Goal: Information Seeking & Learning: Compare options

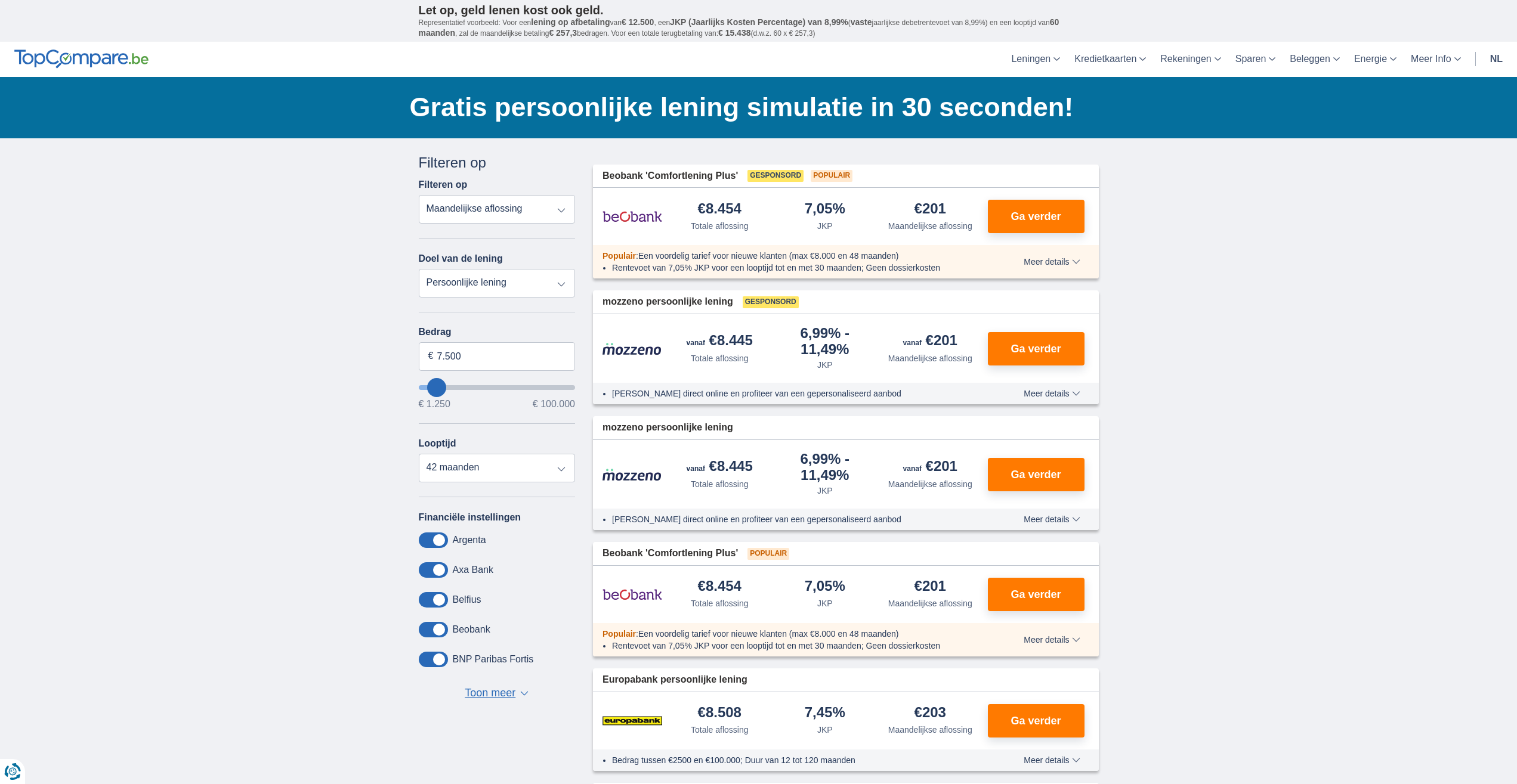
type input "10.250"
type input "10250"
type input "11.250"
type input "11250"
select select "42"
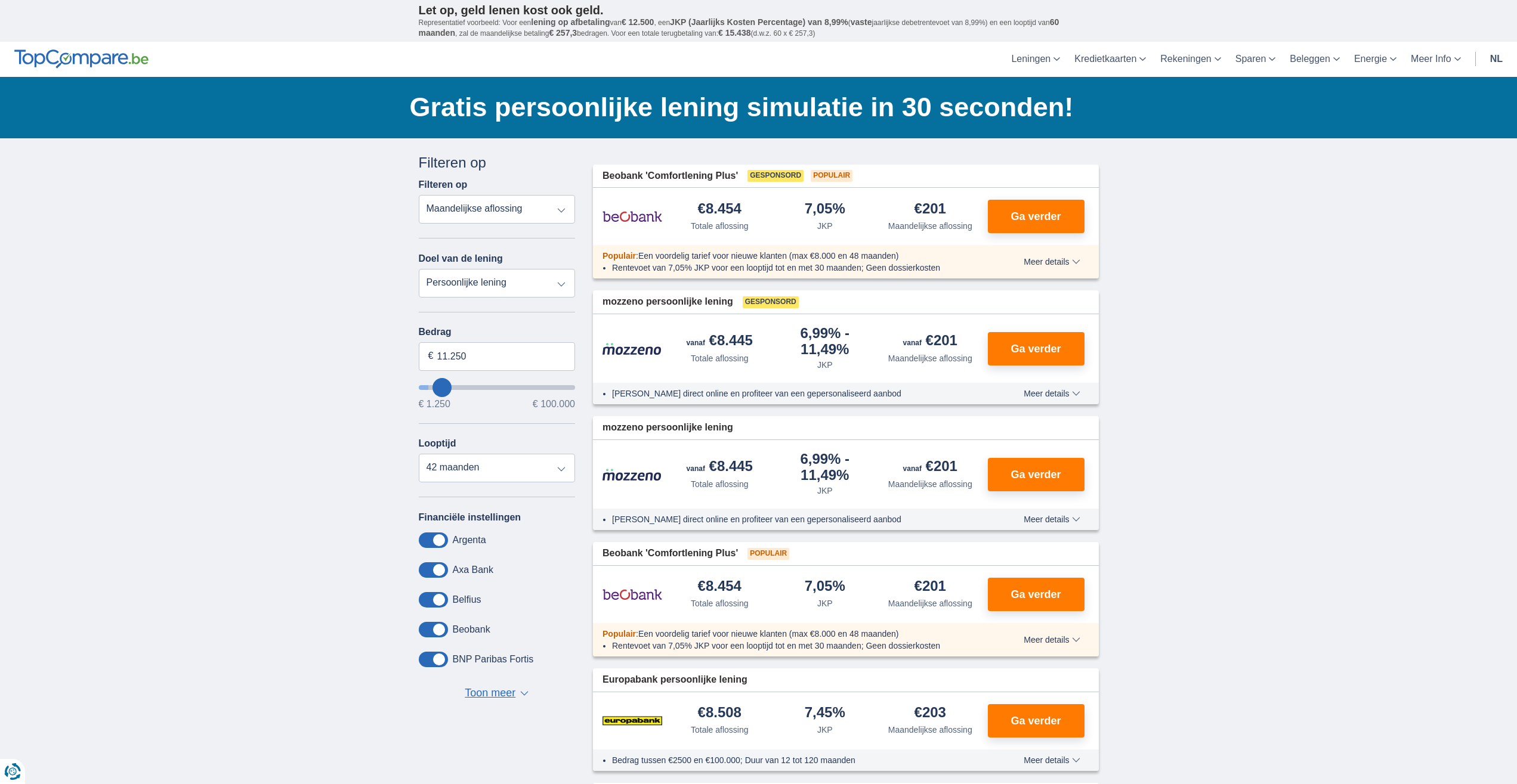
type input "7.250"
type input "7250"
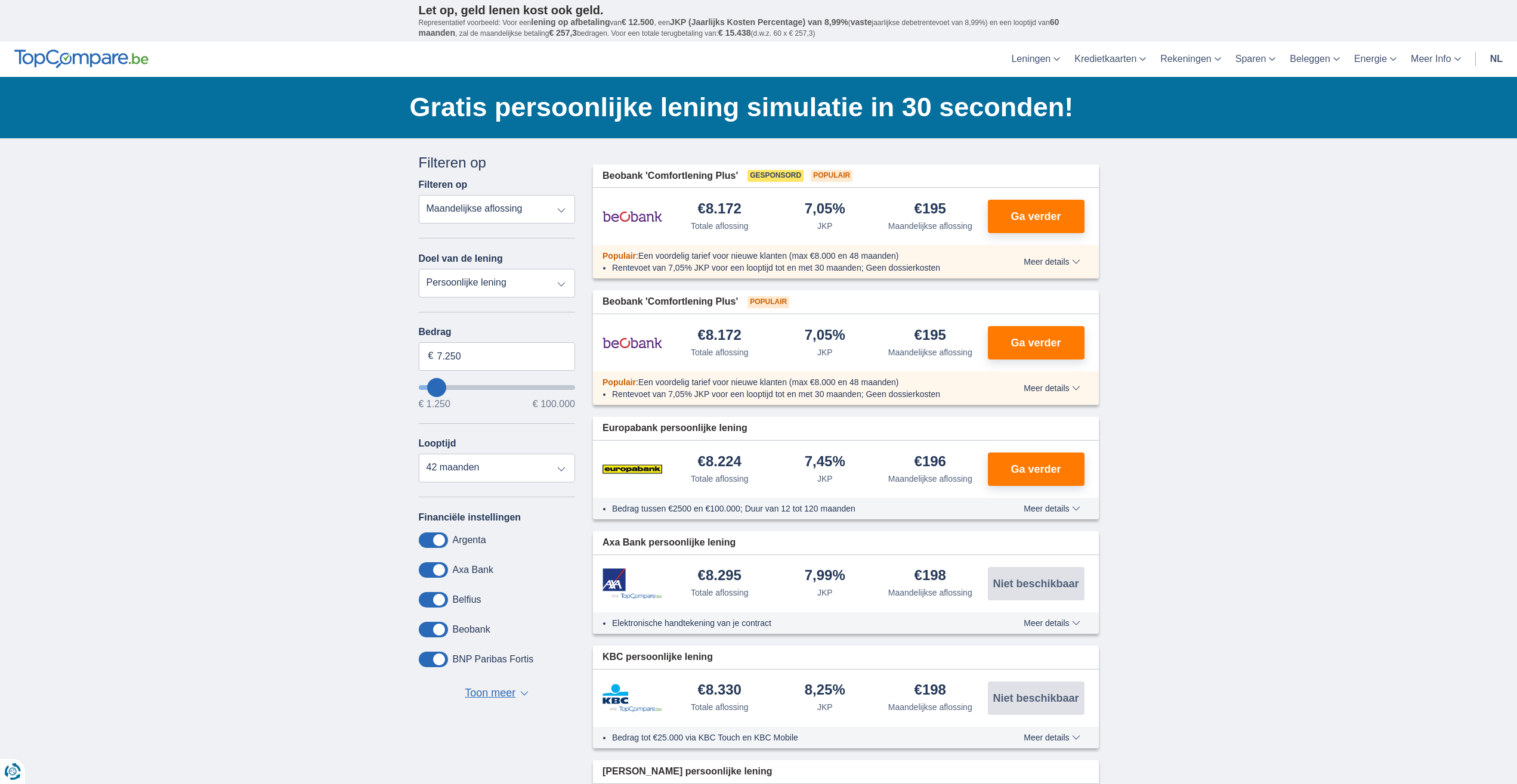
type input "11.250"
type input "11250"
type input "12.250"
type input "12250"
type input "13.250"
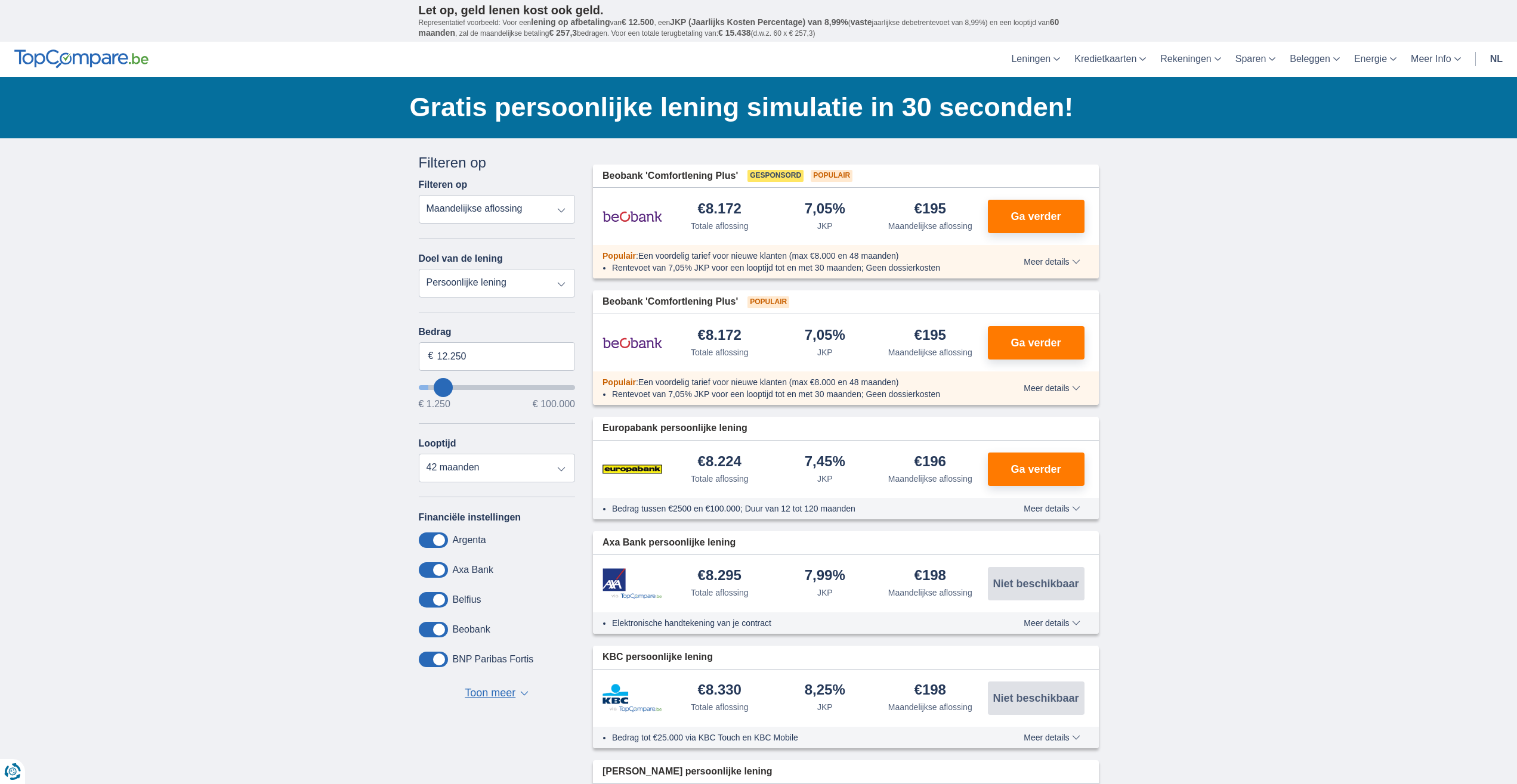
type input "13250"
type input "7.250"
type input "7250"
select select "42"
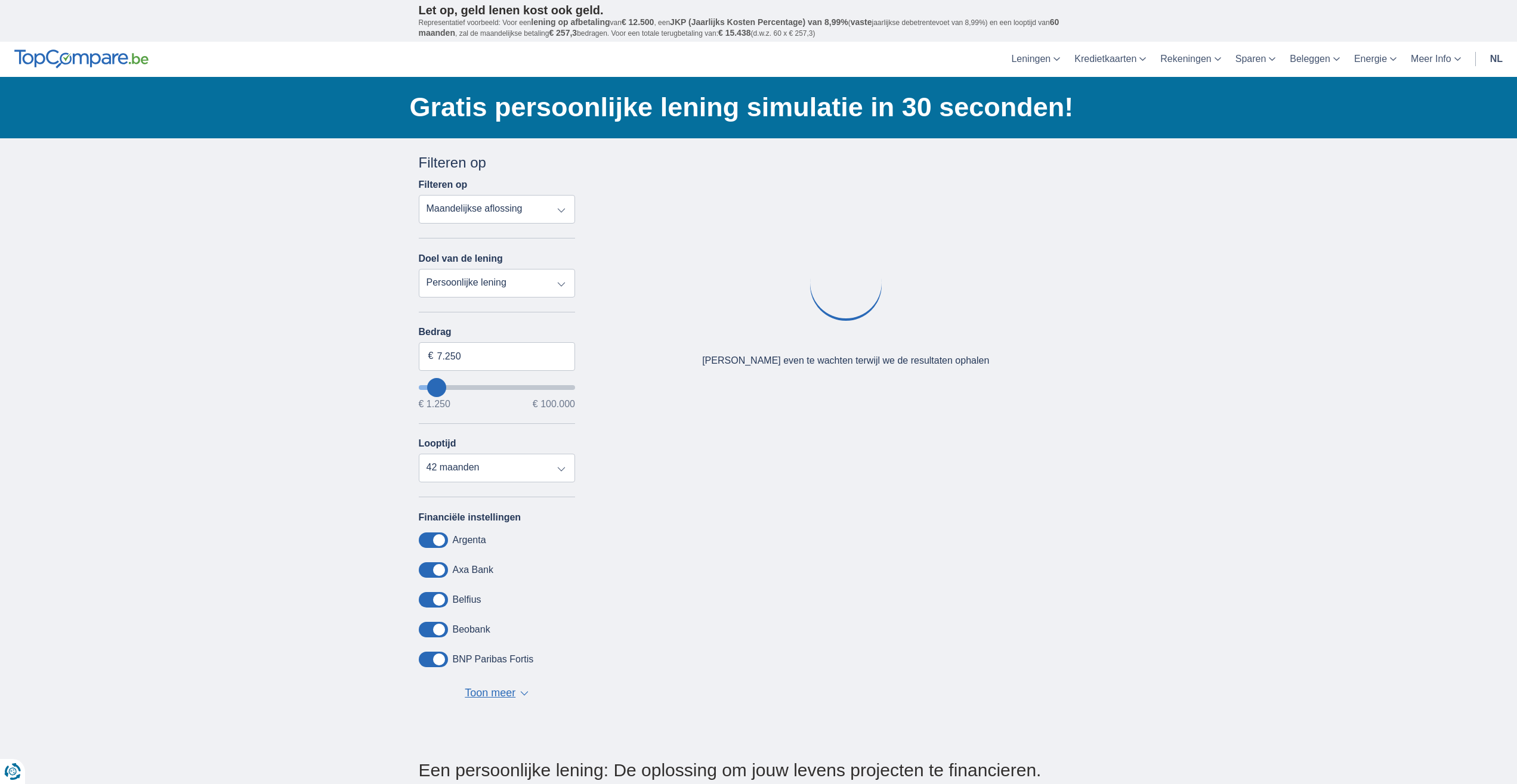
type input "12.250"
type input "12250"
type input "13.250"
type input "13250"
type input "7.250"
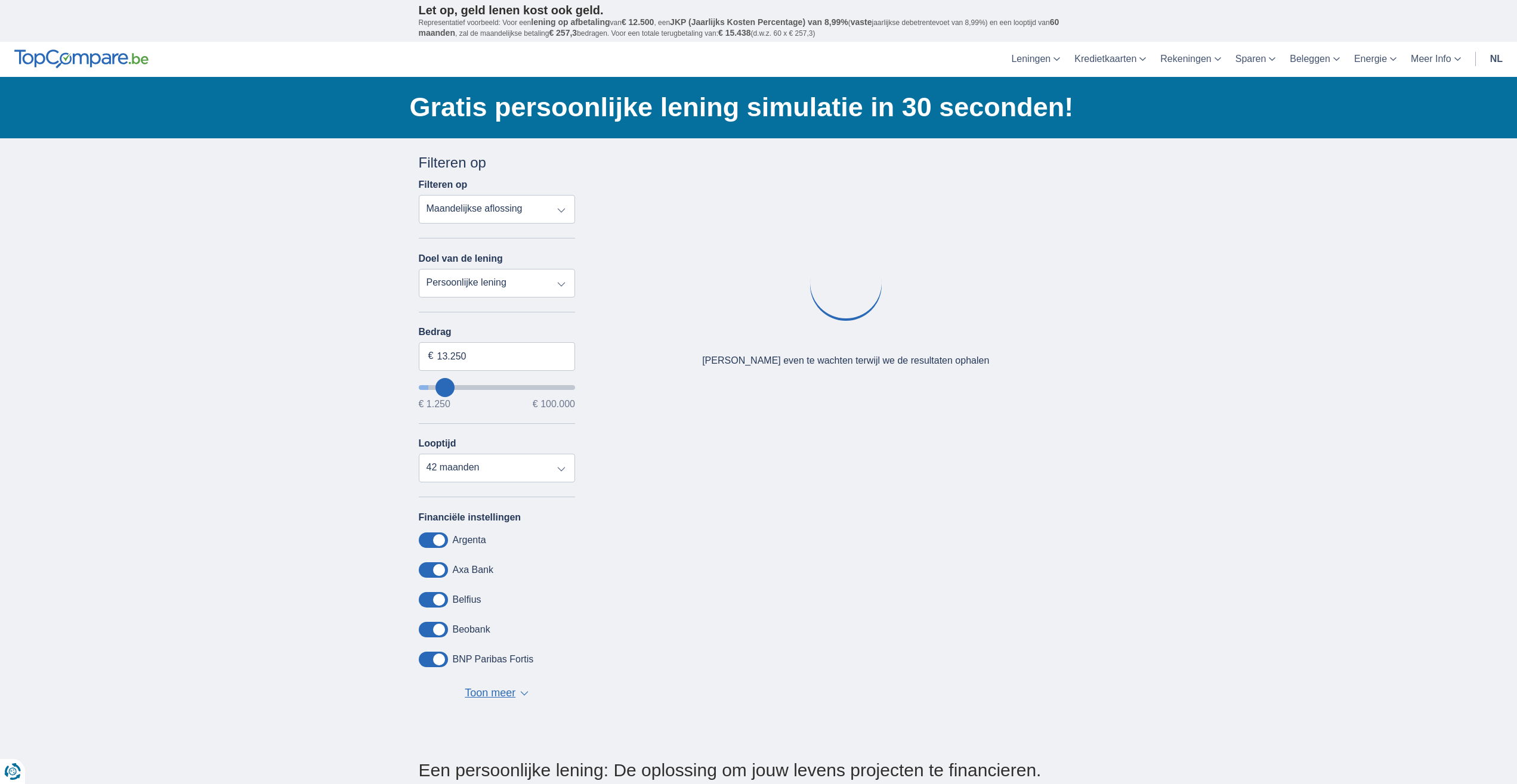
type input "7250"
select select "42"
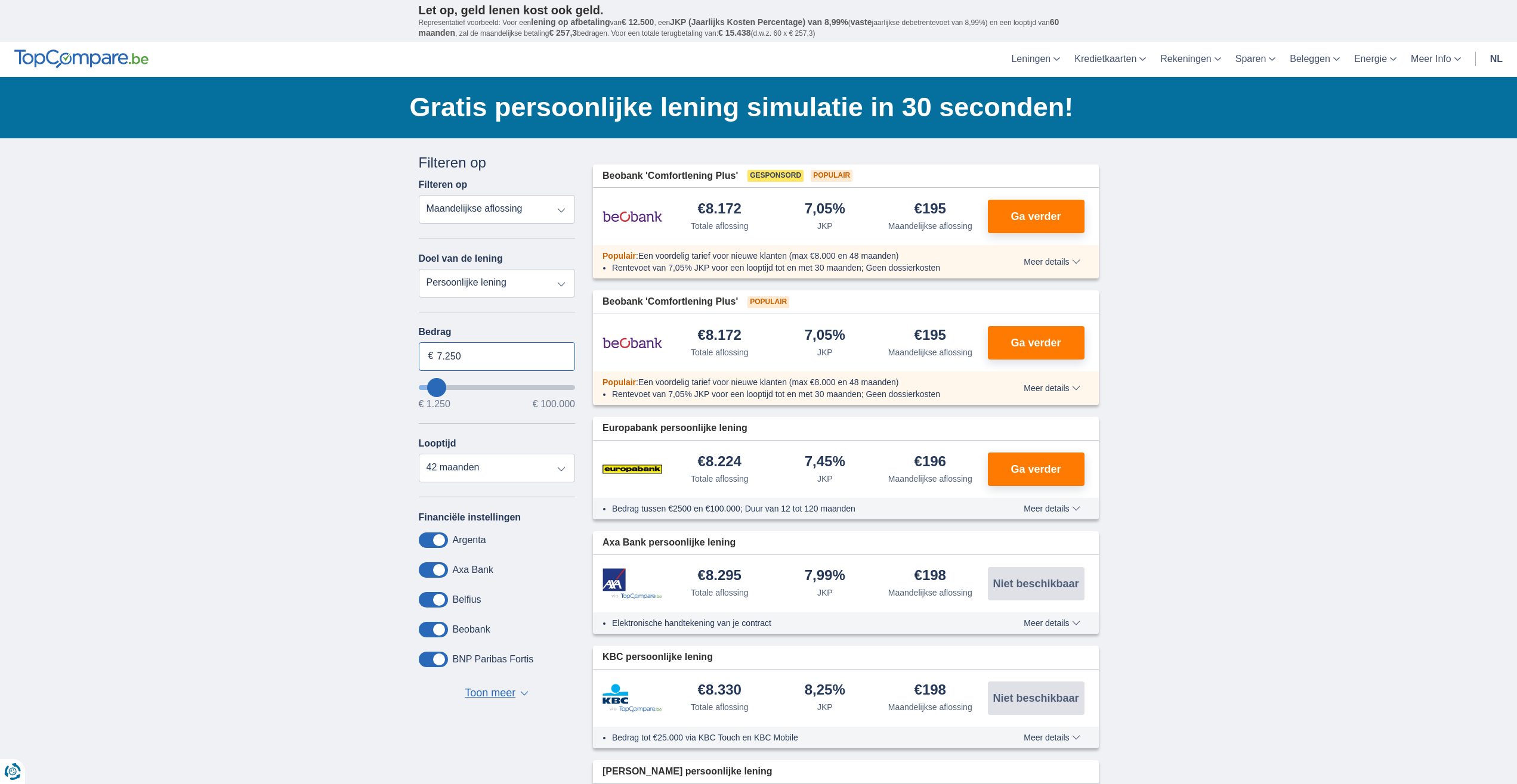
click at [479, 363] on input "7.250" at bounding box center [497, 357] width 157 height 29
type input "7"
type input "50.000"
type input "50250"
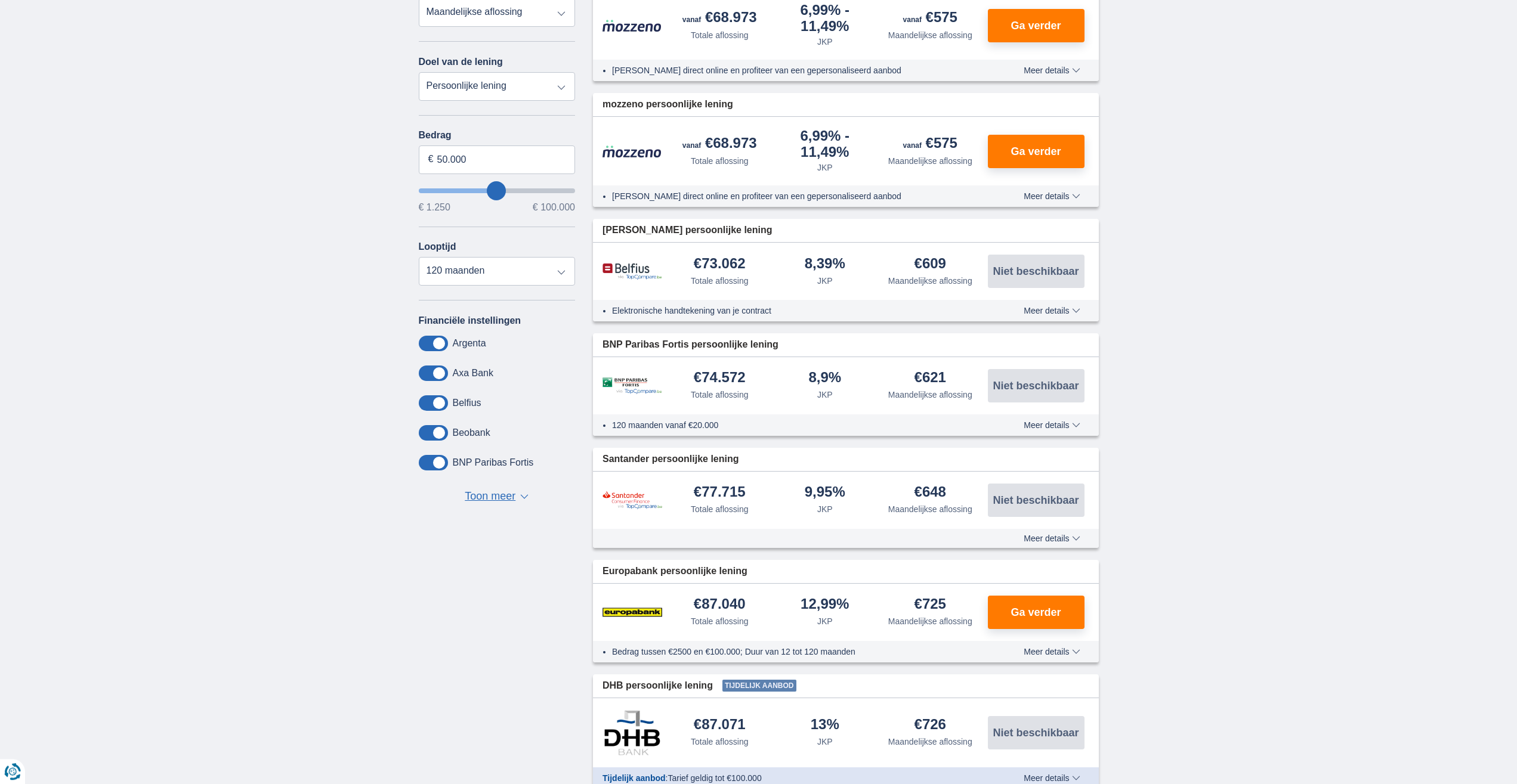
scroll to position [122, 0]
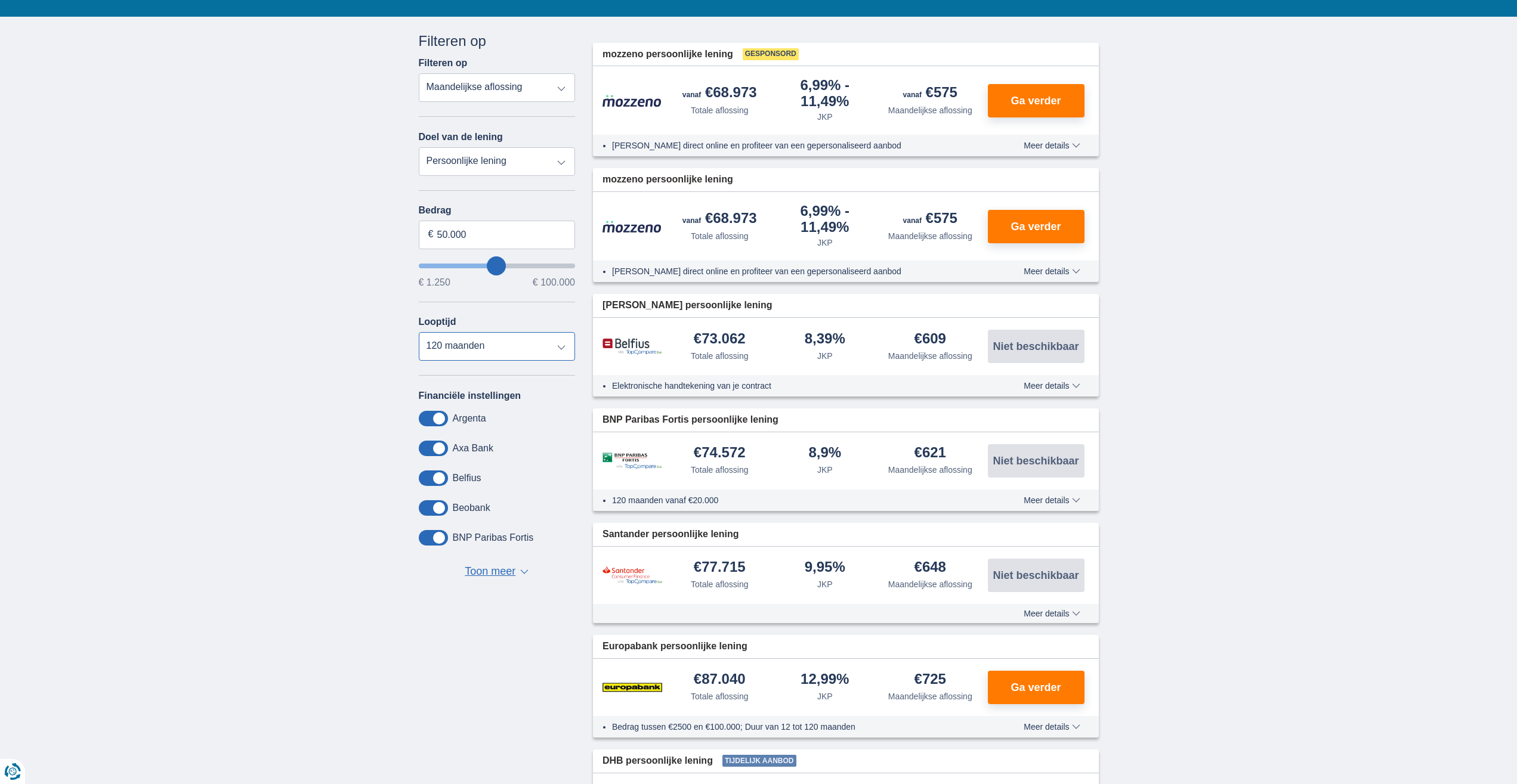
click at [419, 332] on select "12 maanden 18 maanden 24 maanden 30 maanden 36 maanden 42 maanden 48 maanden 60…" at bounding box center [497, 346] width 157 height 29
click at [195, 358] on div "× widget.non-eligible-application.title widget.non-eligible-application.text no…" at bounding box center [758, 455] width 1517 height 877
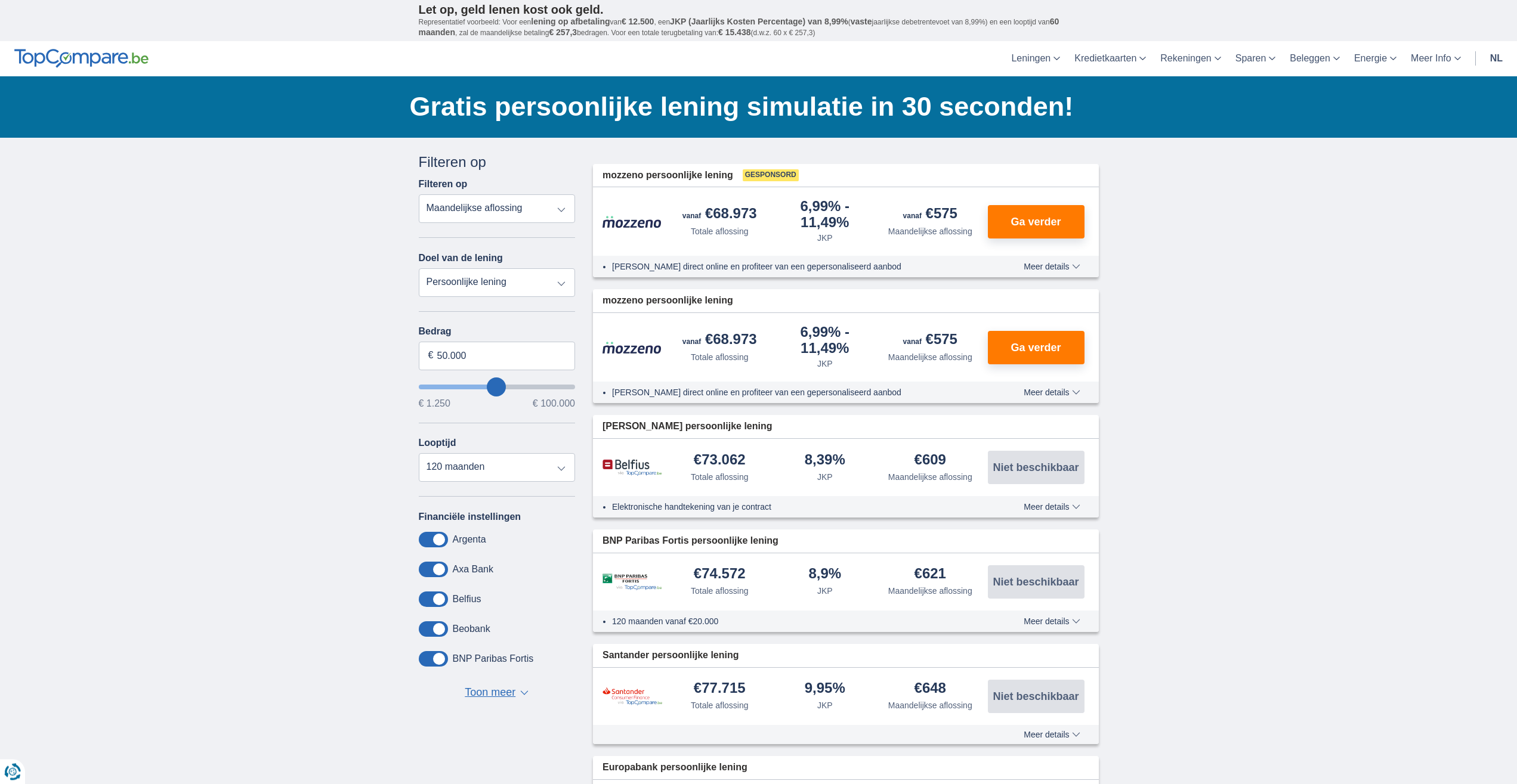
scroll to position [0, 0]
click at [419, 454] on select "12 maanden 18 maanden 24 maanden 30 maanden 36 maanden 42 maanden 48 maanden 60…" at bounding box center [497, 468] width 157 height 29
select select "84"
click option "84 maanden" at bounding box center [0, 0] width 0 height 0
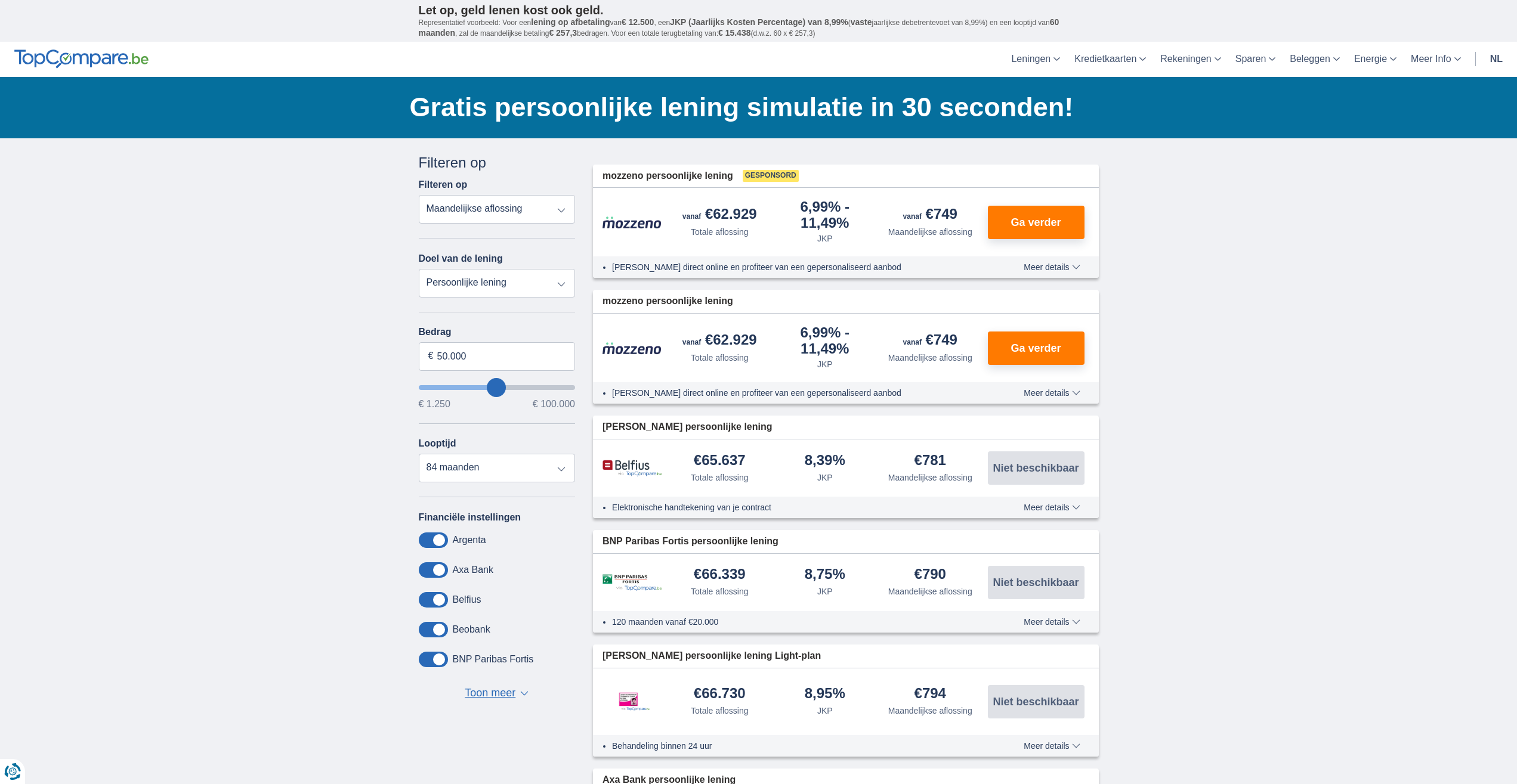
click at [419, 269] on select "Persoonlijke lening Auto Moto / fiets Mobilhome / caravan Renovatie Energie Sch…" at bounding box center [497, 283] width 157 height 29
select select "vehicleLoan"
click option "Auto" at bounding box center [0, 0] width 0 height 0
select select "3-4"
type input "15.000"
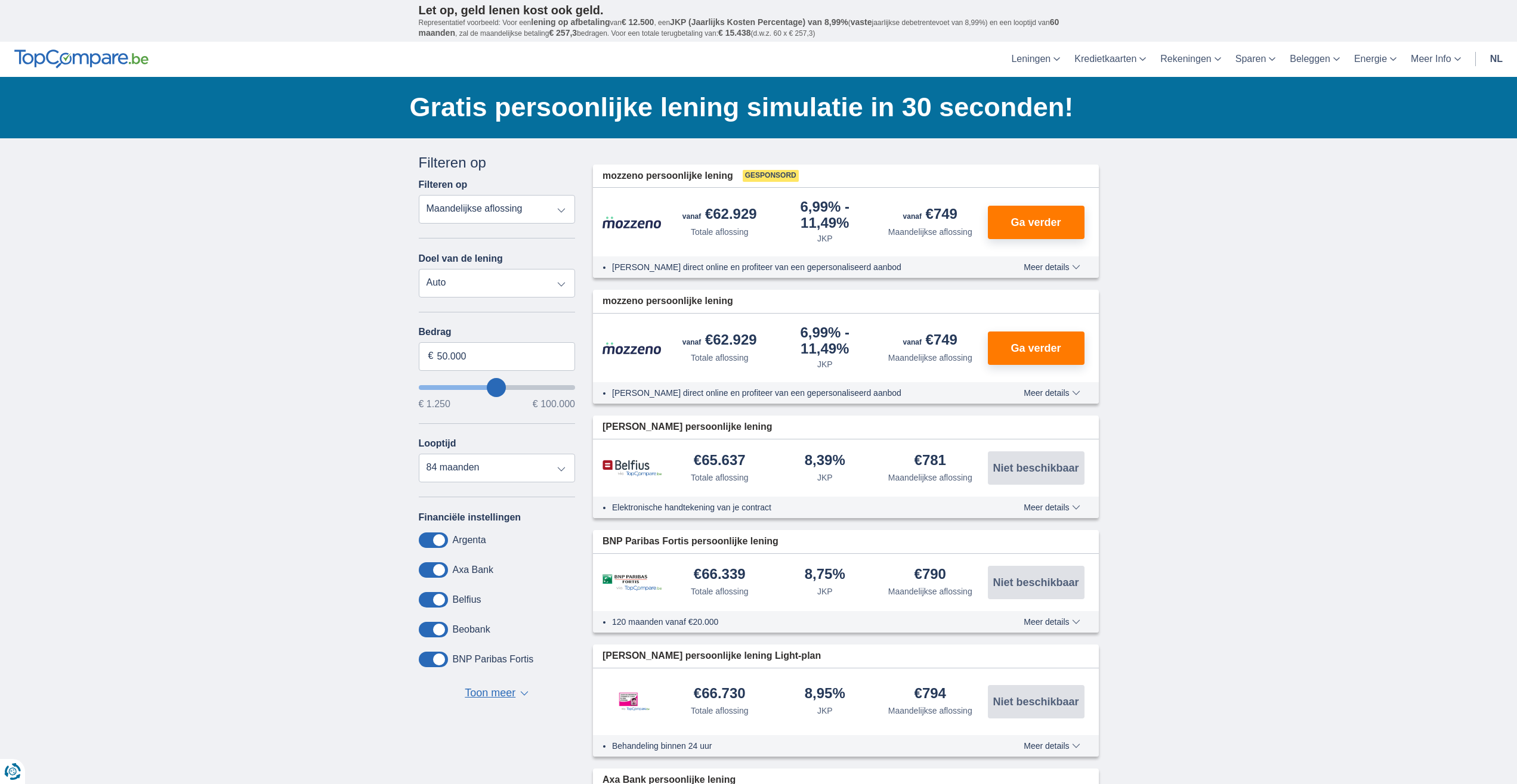
type input "15250"
select select "60"
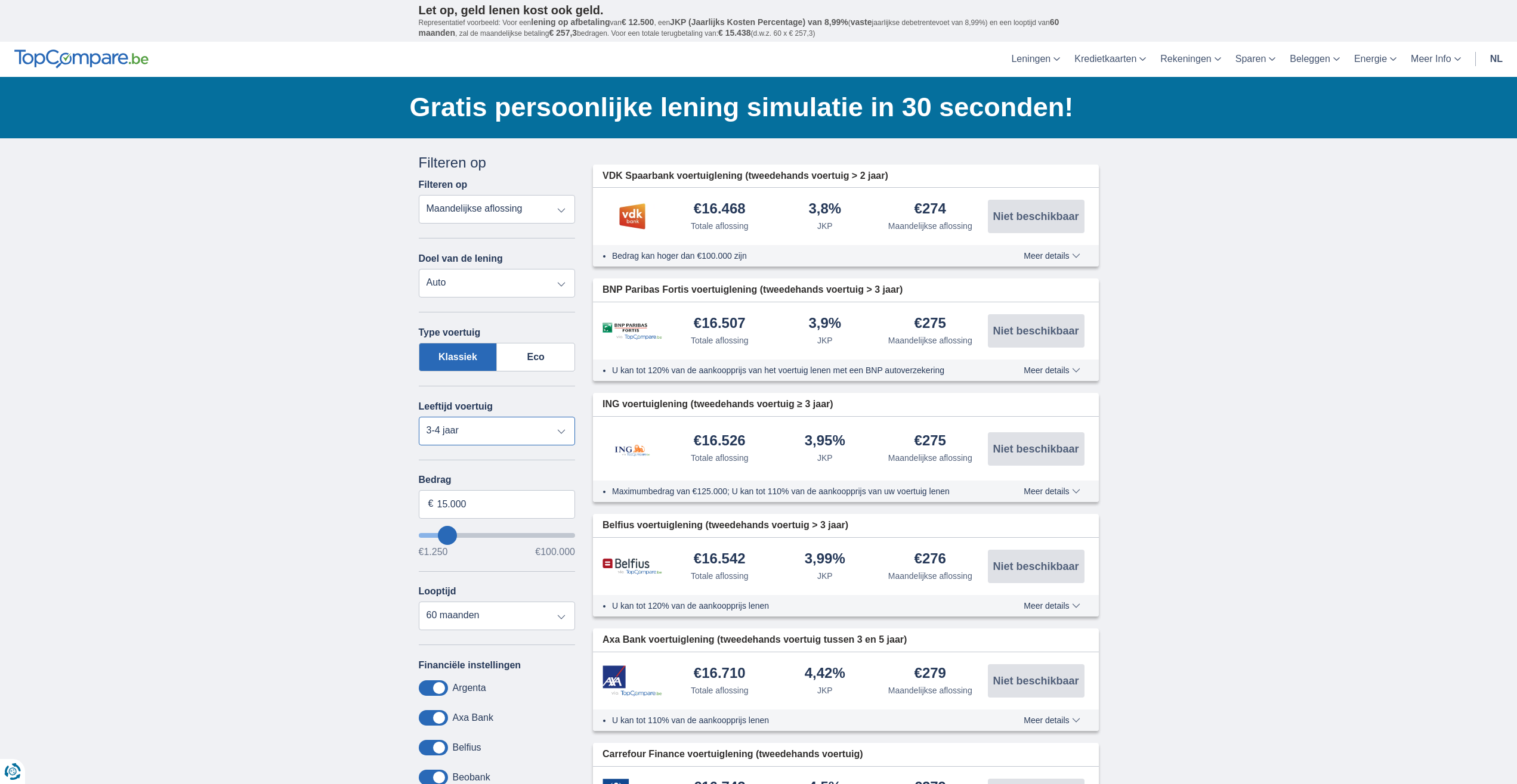
click at [419, 417] on select "Nieuw 0-1 jaar 1-2 jaar 2-3 jaar 3-4 jaar 4-5 jaar 5+ jaar" at bounding box center [497, 431] width 157 height 29
select select "5+"
click option "5+ jaar" at bounding box center [0, 0] width 0 height 0
type input "16.250"
type input "16250"
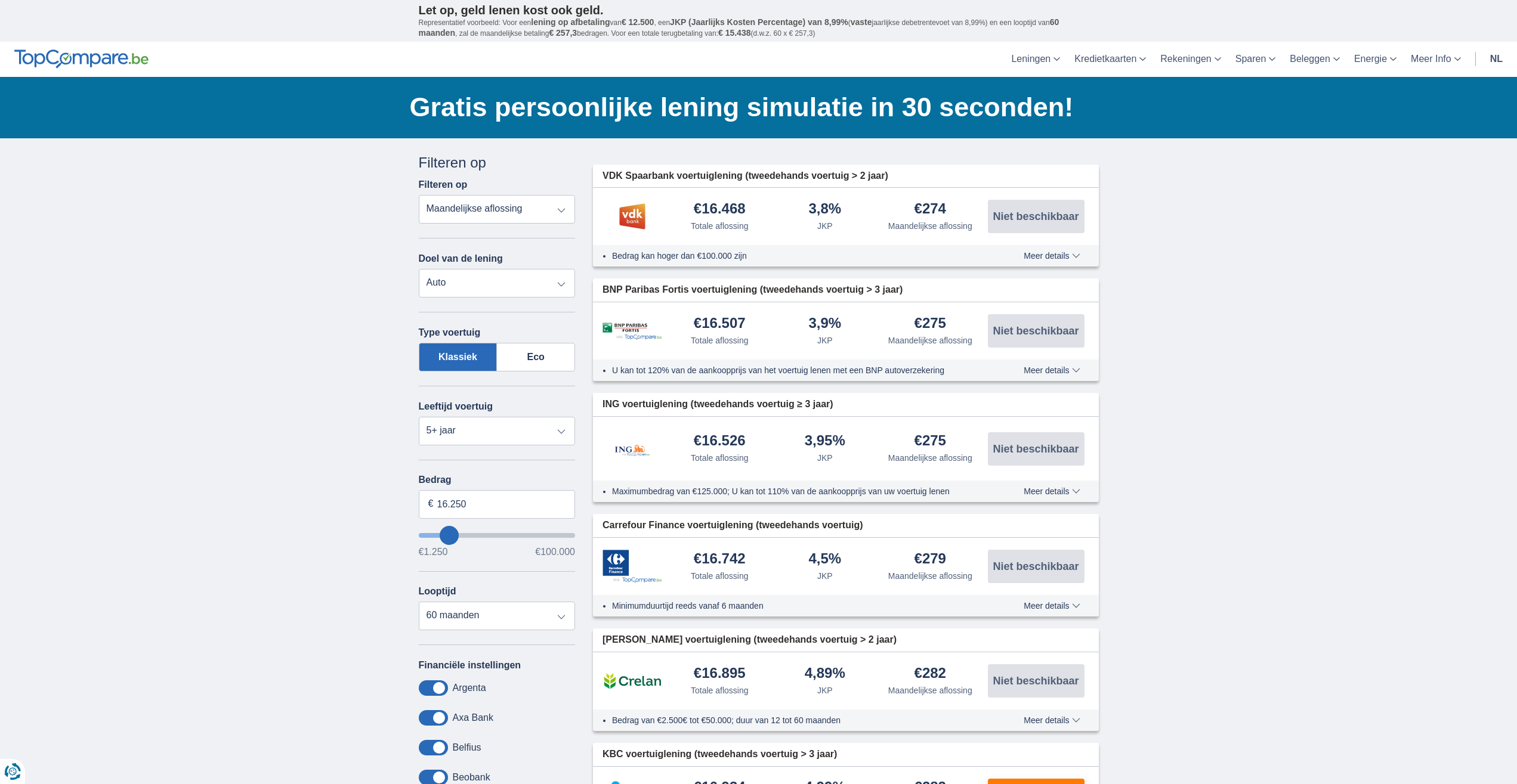
type input "17.250"
type input "17250"
type input "15.250"
type input "15250"
select select "84"
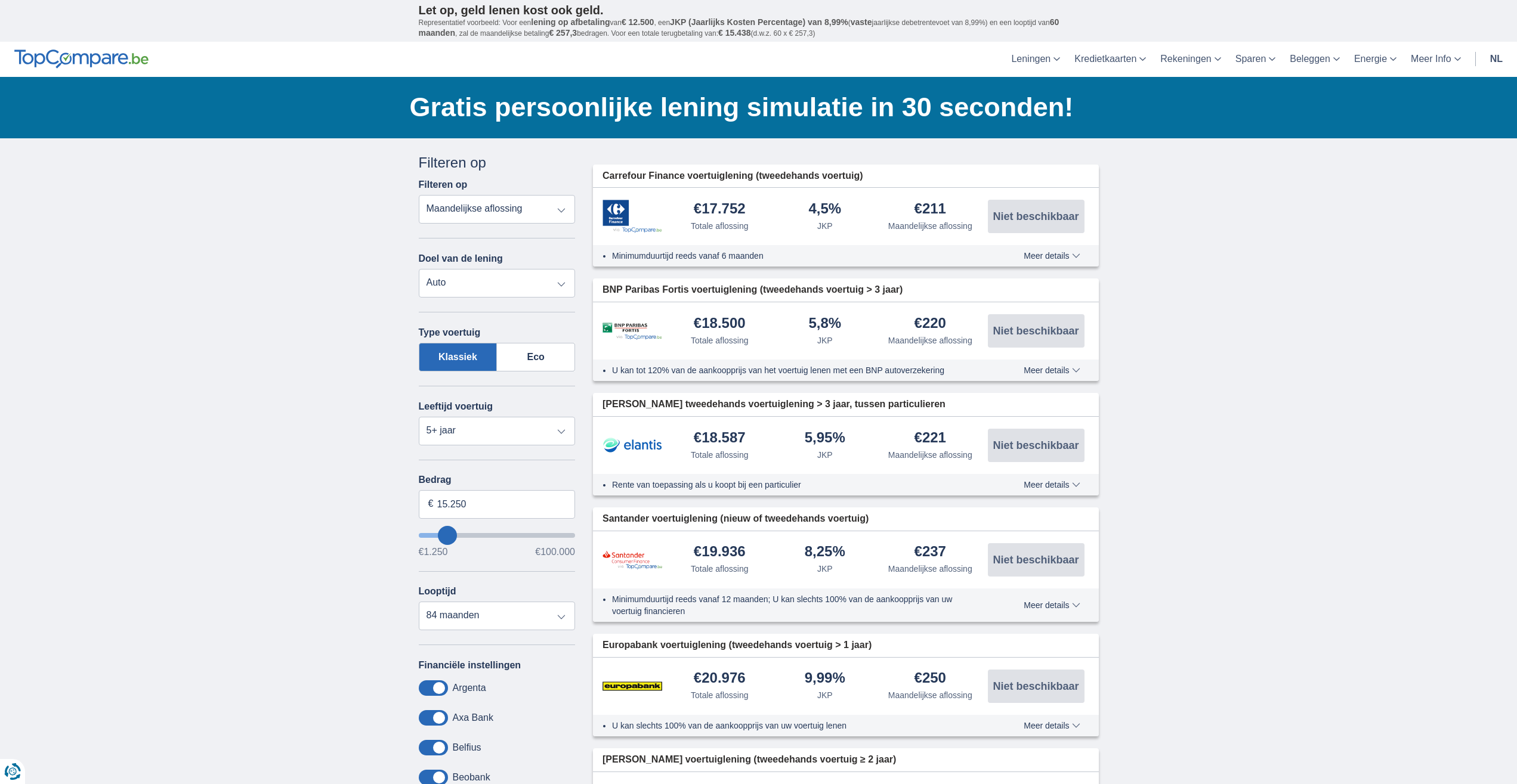
type input "20.250"
type input "20250"
type input "21.250"
type input "21250"
type input "15.250"
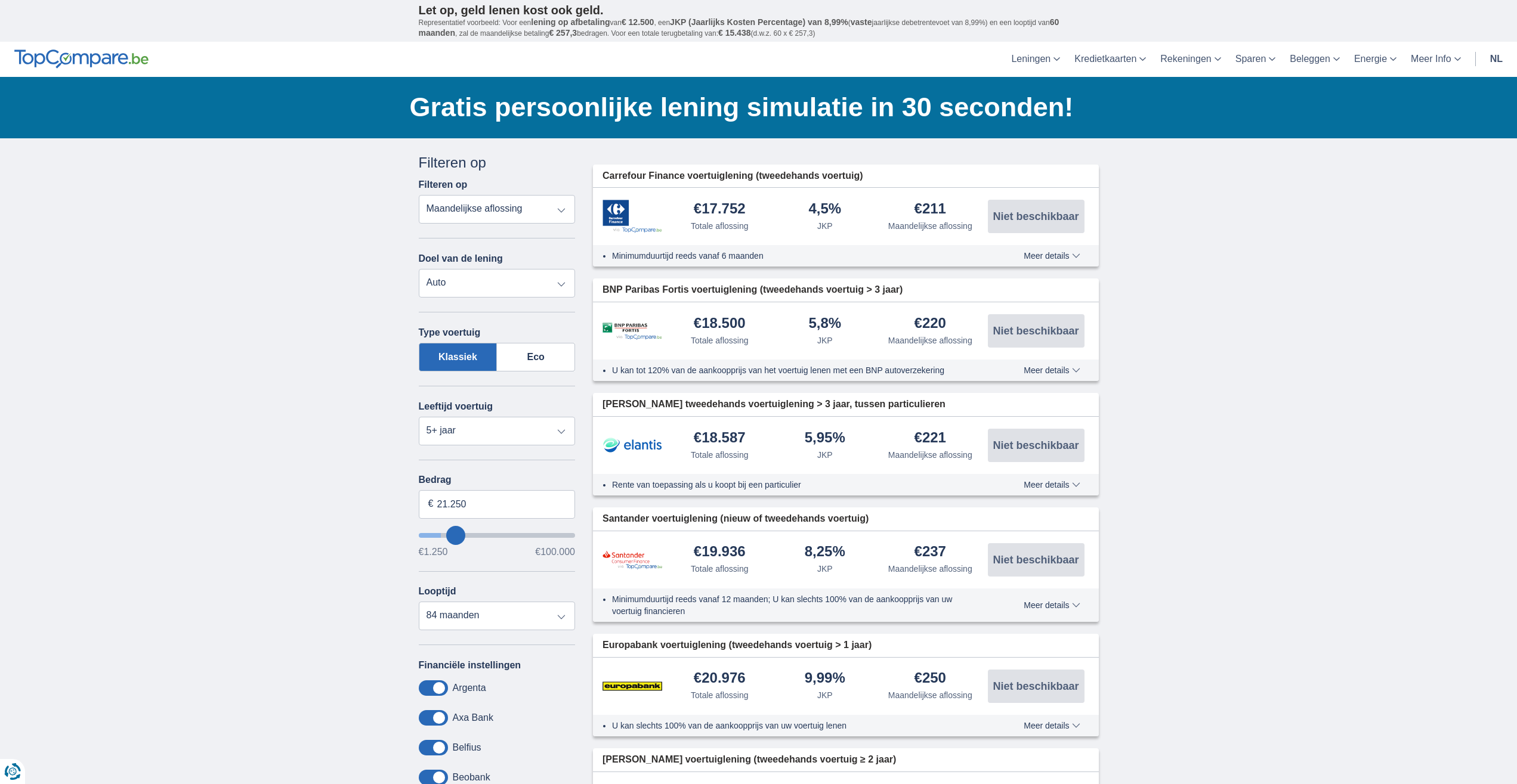
type input "15250"
select select "84"
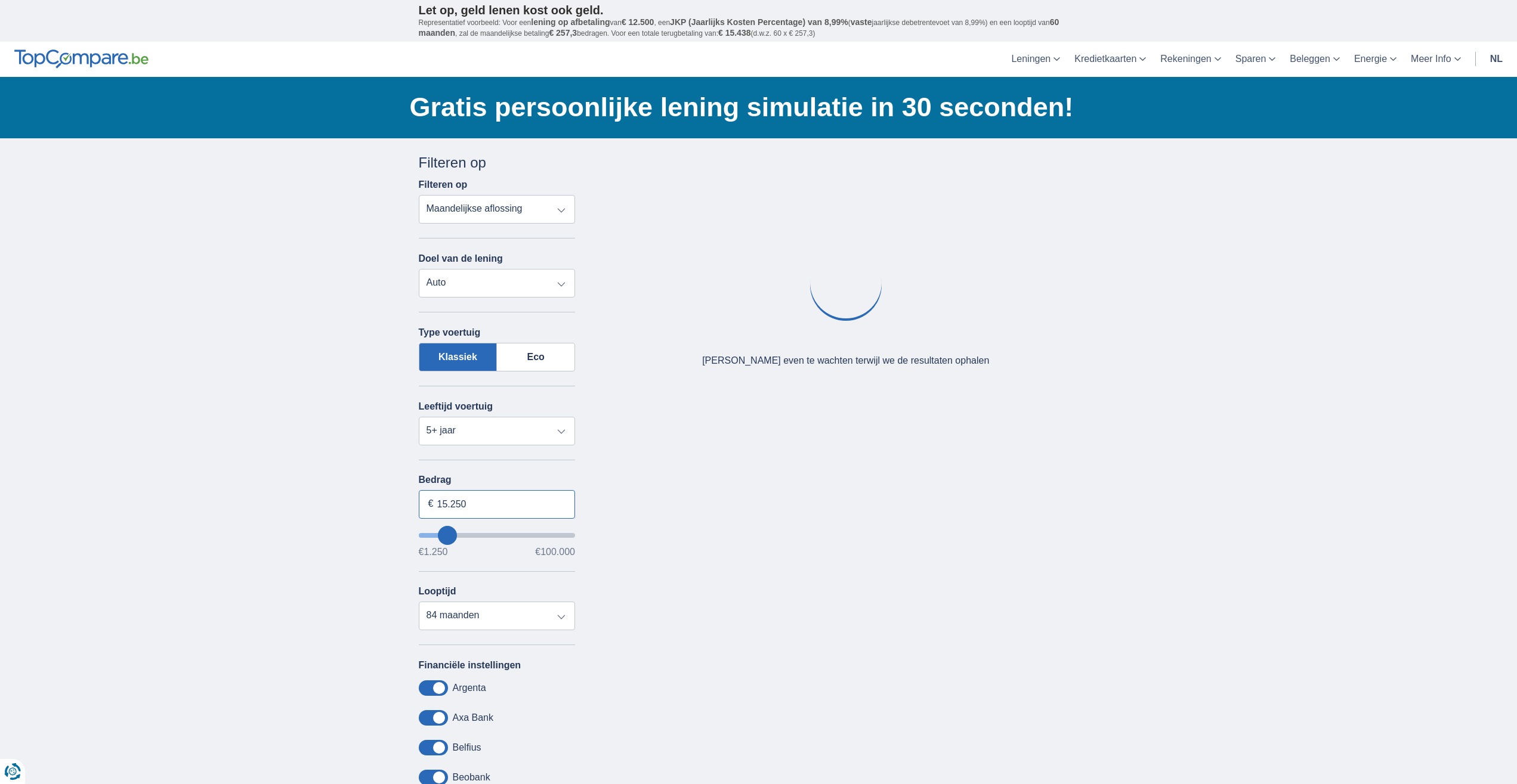
click at [489, 508] on input "15.250" at bounding box center [497, 504] width 157 height 29
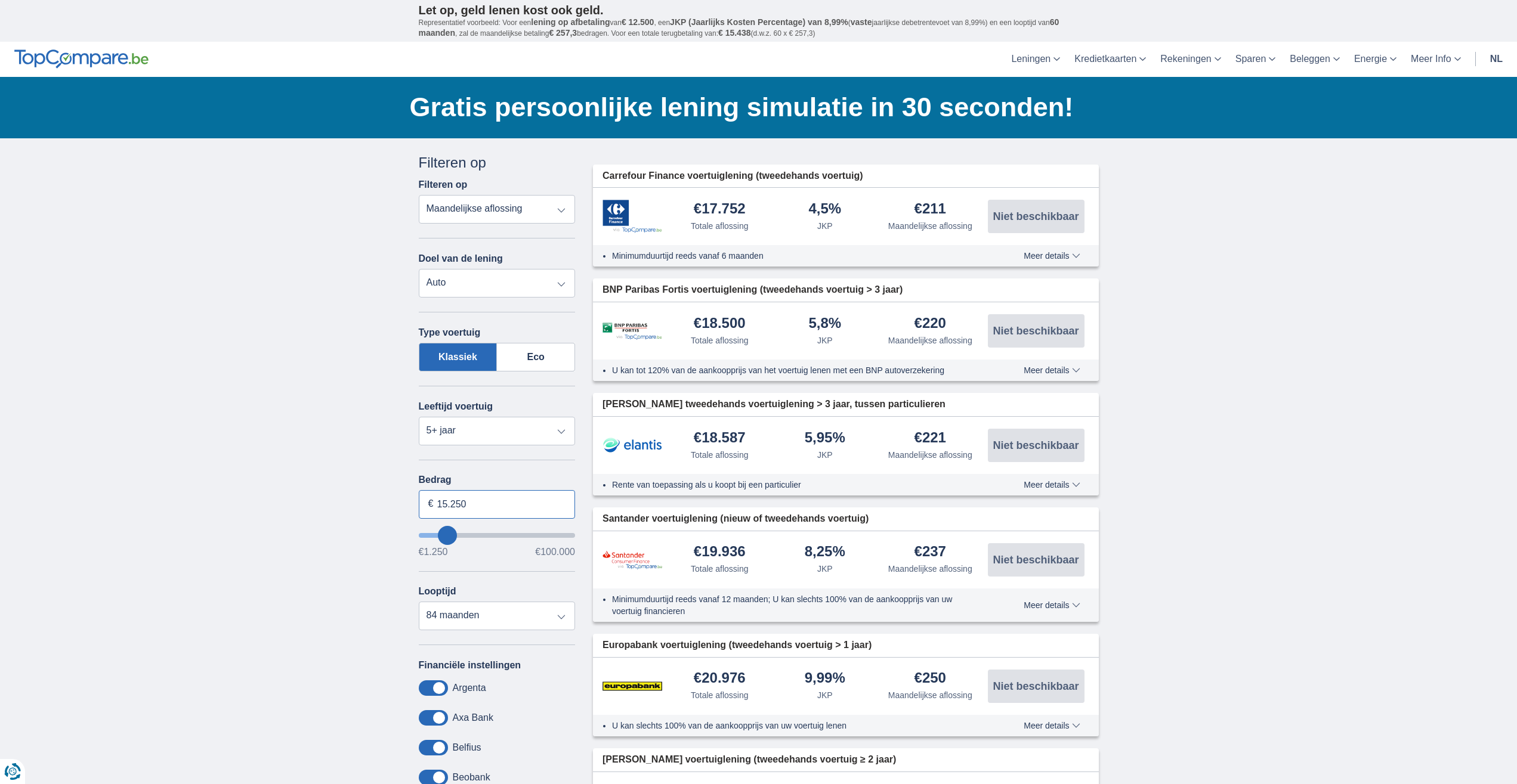
drag, startPoint x: 489, startPoint y: 508, endPoint x: 398, endPoint y: 504, distance: 91.1
click at [419, 504] on input "15.250" at bounding box center [497, 504] width 157 height 29
type input "44.000"
type input "44250"
select select "120"
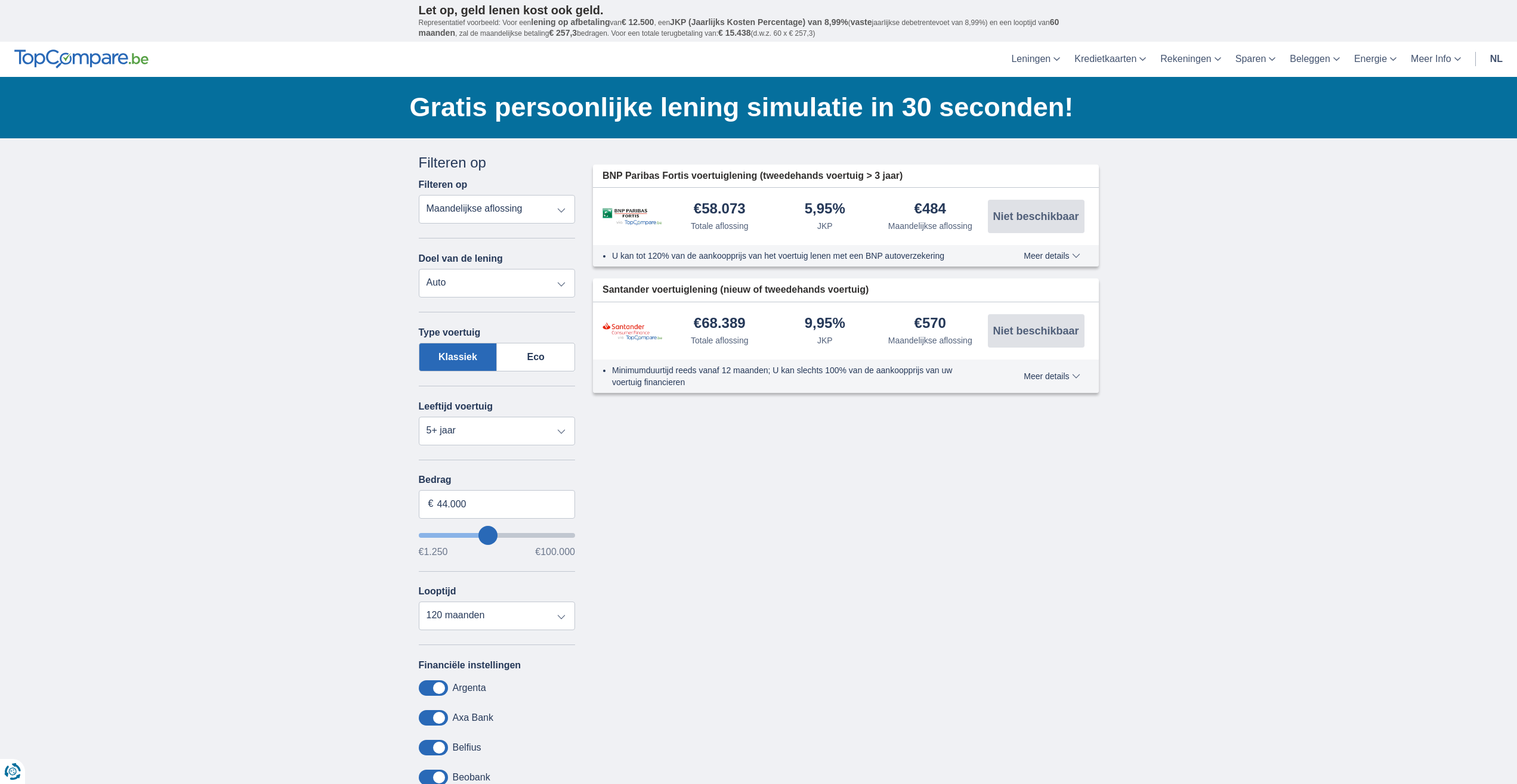
click at [627, 212] on img at bounding box center [632, 217] width 59 height 17
